Goal: Information Seeking & Learning: Learn about a topic

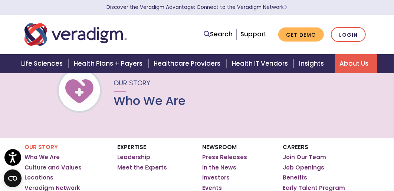
scroll to position [24, 0]
click at [50, 160] on link "Who We Are" at bounding box center [41, 157] width 35 height 7
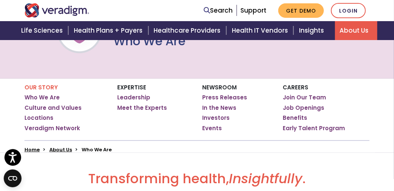
scroll to position [93, 0]
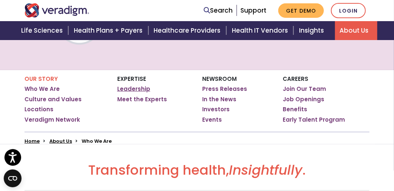
click at [141, 88] on link "Leadership" at bounding box center [133, 88] width 33 height 7
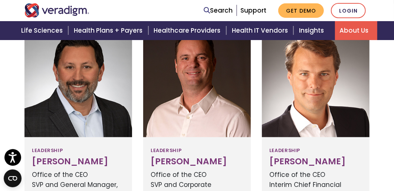
scroll to position [261, 0]
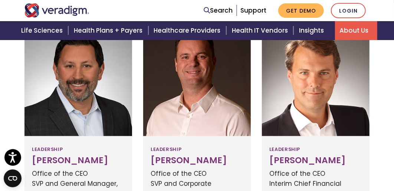
click at [166, 114] on div at bounding box center [197, 80] width 108 height 111
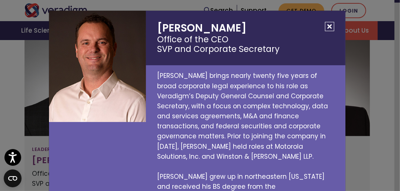
click at [327, 78] on p "Eric Jacobson brings nearly twenty five years of broad corporate legal experien…" at bounding box center [245, 141] width 199 height 153
click at [325, 23] on button "Close" at bounding box center [329, 26] width 9 height 9
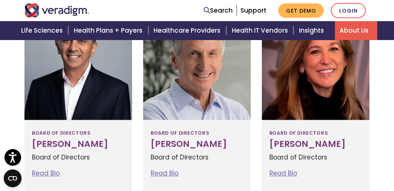
scroll to position [693, 0]
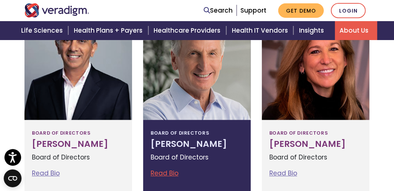
click at [173, 169] on link "Read Bio" at bounding box center [165, 173] width 28 height 9
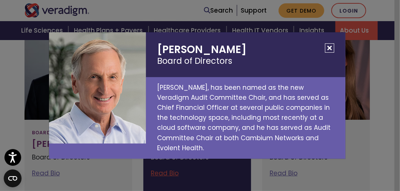
click at [330, 52] on button "Close" at bounding box center [329, 47] width 9 height 9
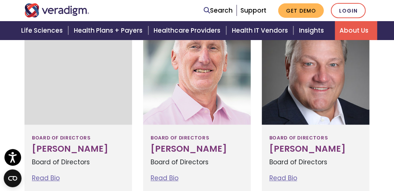
scroll to position [910, 0]
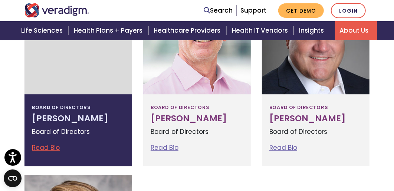
click at [55, 148] on link "Read Bio" at bounding box center [46, 147] width 28 height 9
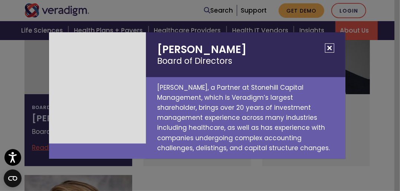
click at [332, 45] on button "Close" at bounding box center [329, 47] width 9 height 9
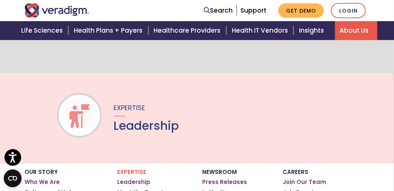
scroll to position [0, 0]
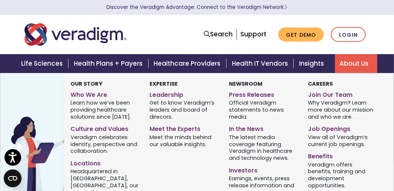
click at [354, 65] on link "About Us" at bounding box center [356, 63] width 42 height 19
click at [348, 62] on link "About Us" at bounding box center [356, 63] width 42 height 19
click at [170, 127] on link "Meet the Experts" at bounding box center [184, 127] width 68 height 11
